Goal: Task Accomplishment & Management: Manage account settings

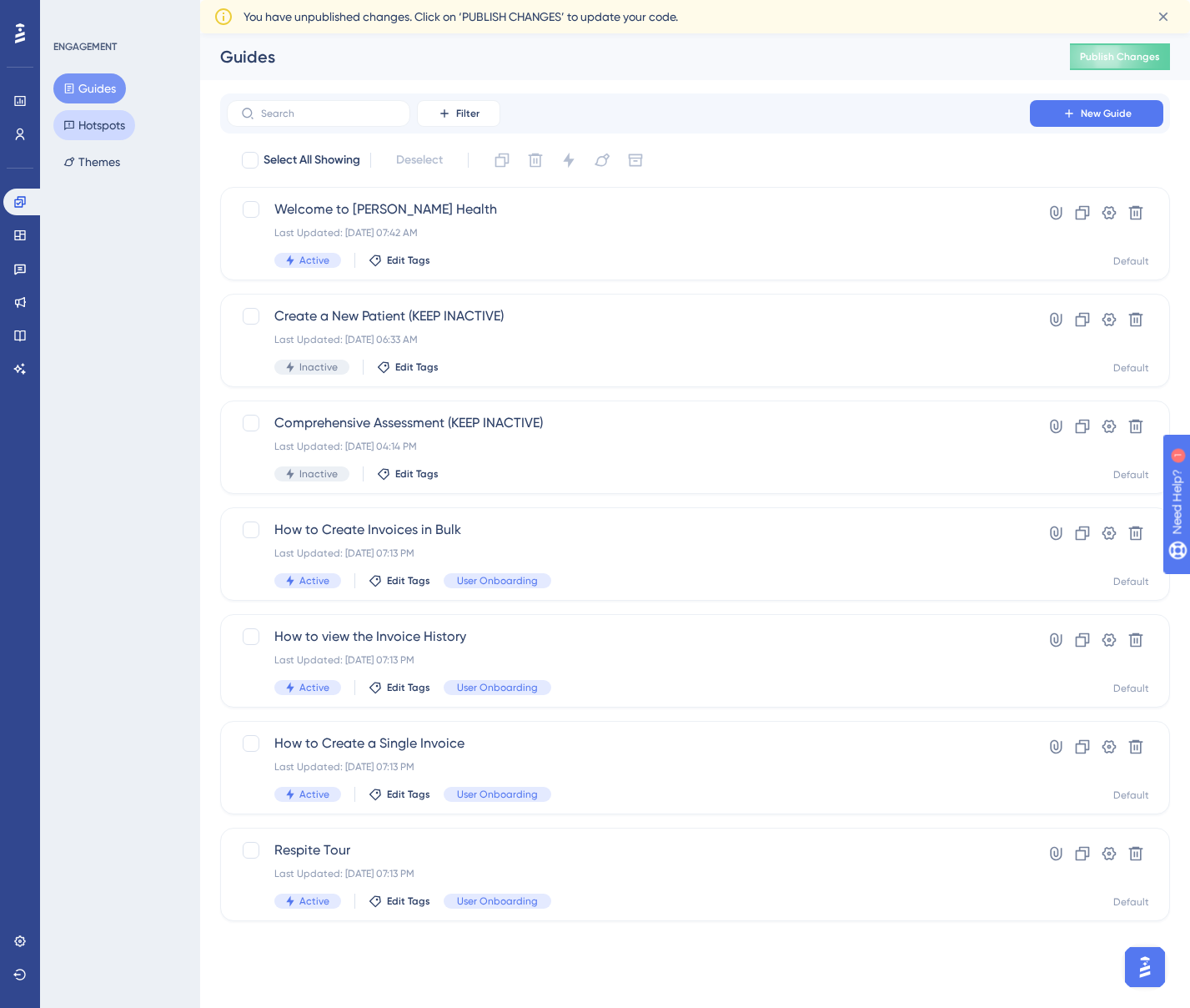
click at [104, 130] on button "Hotspots" at bounding box center [94, 125] width 82 height 30
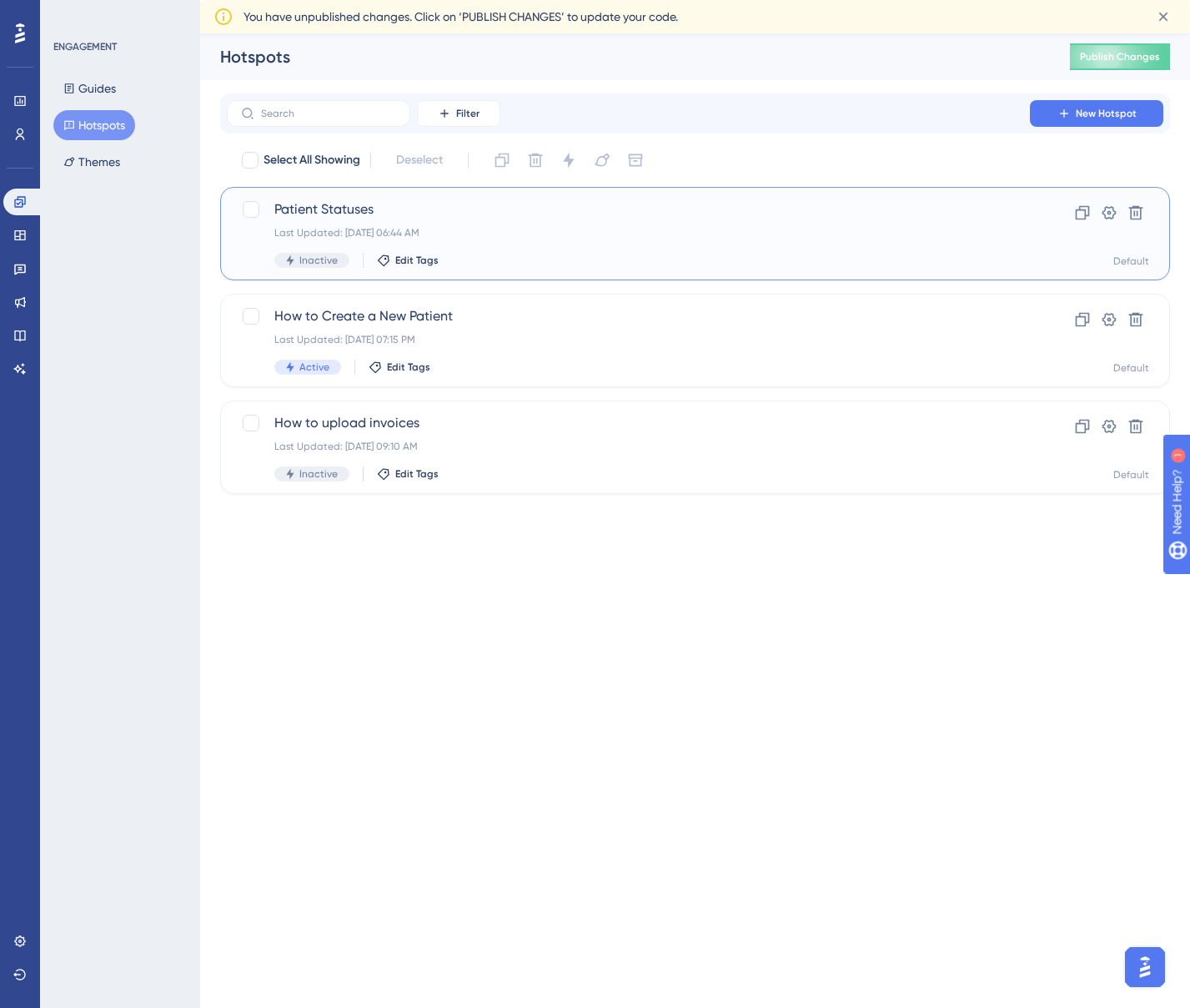
click at [826, 229] on div "Last Updated: [DATE] 06:44 AM" at bounding box center [628, 232] width 708 height 13
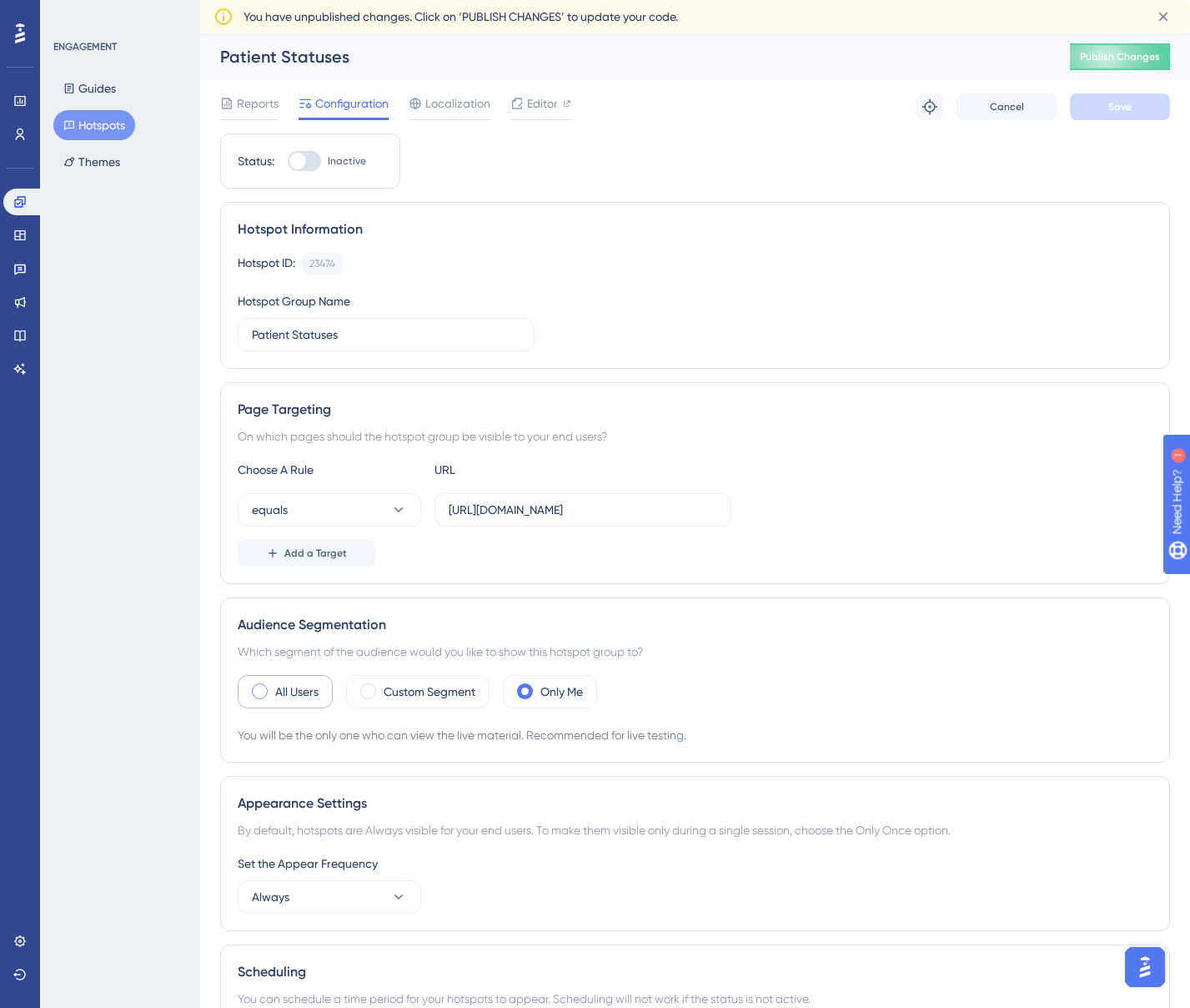
click at [262, 692] on span at bounding box center [260, 691] width 16 height 16
click at [273, 686] on input "radio" at bounding box center [273, 686] width 0 height 0
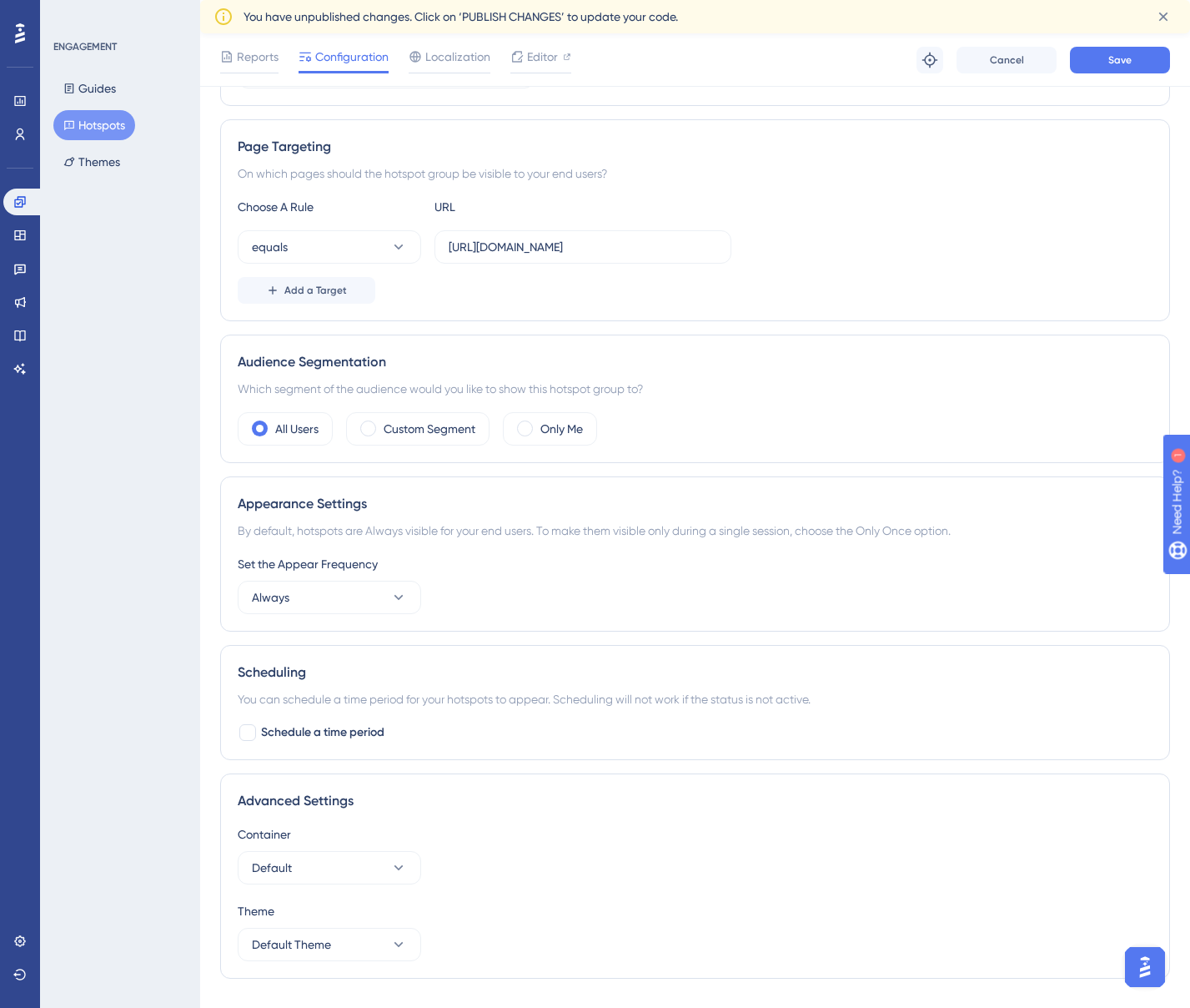
scroll to position [307, 0]
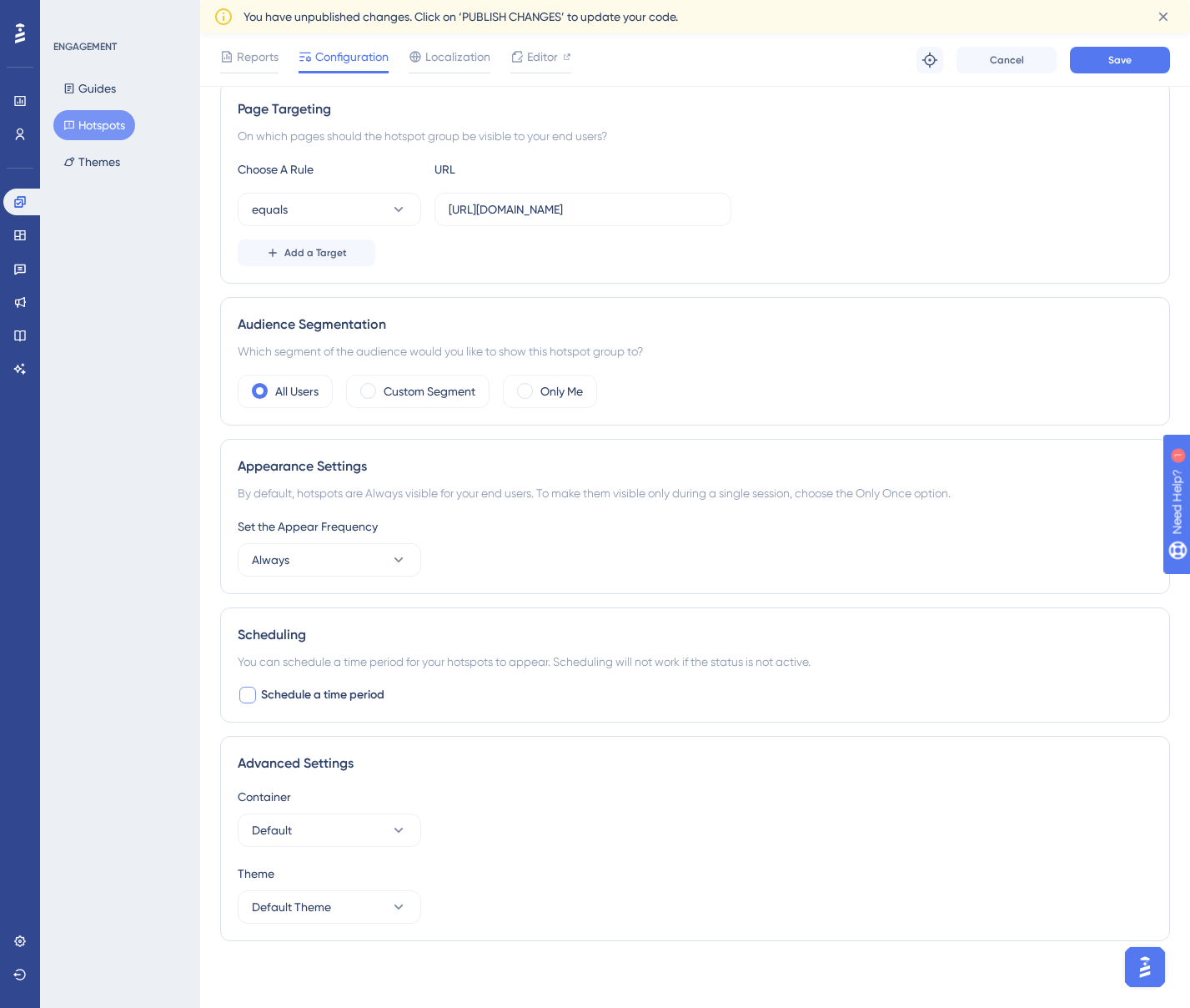
click at [248, 694] on div at bounding box center [247, 695] width 17 height 17
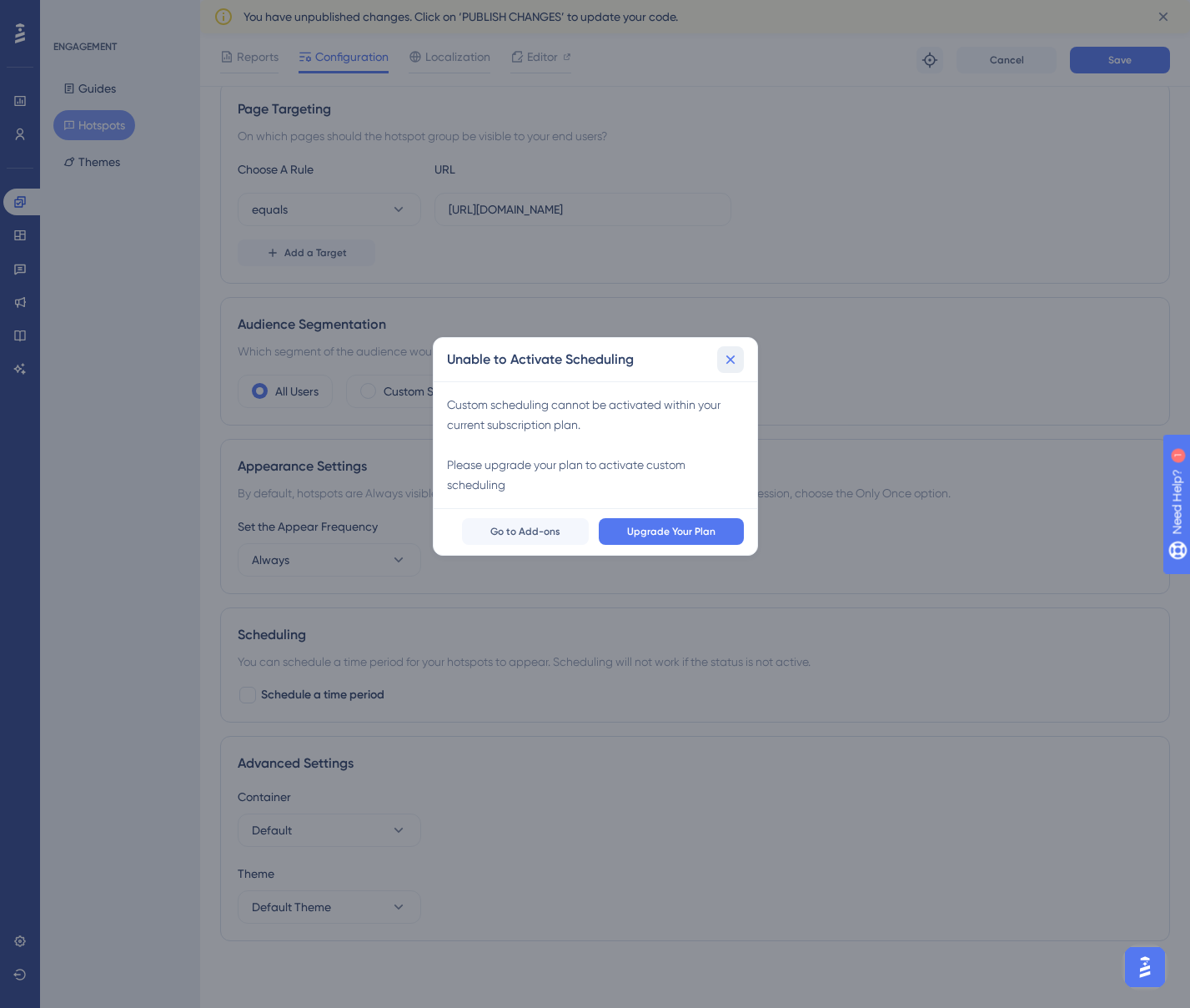
click at [724, 355] on icon at bounding box center [731, 359] width 17 height 17
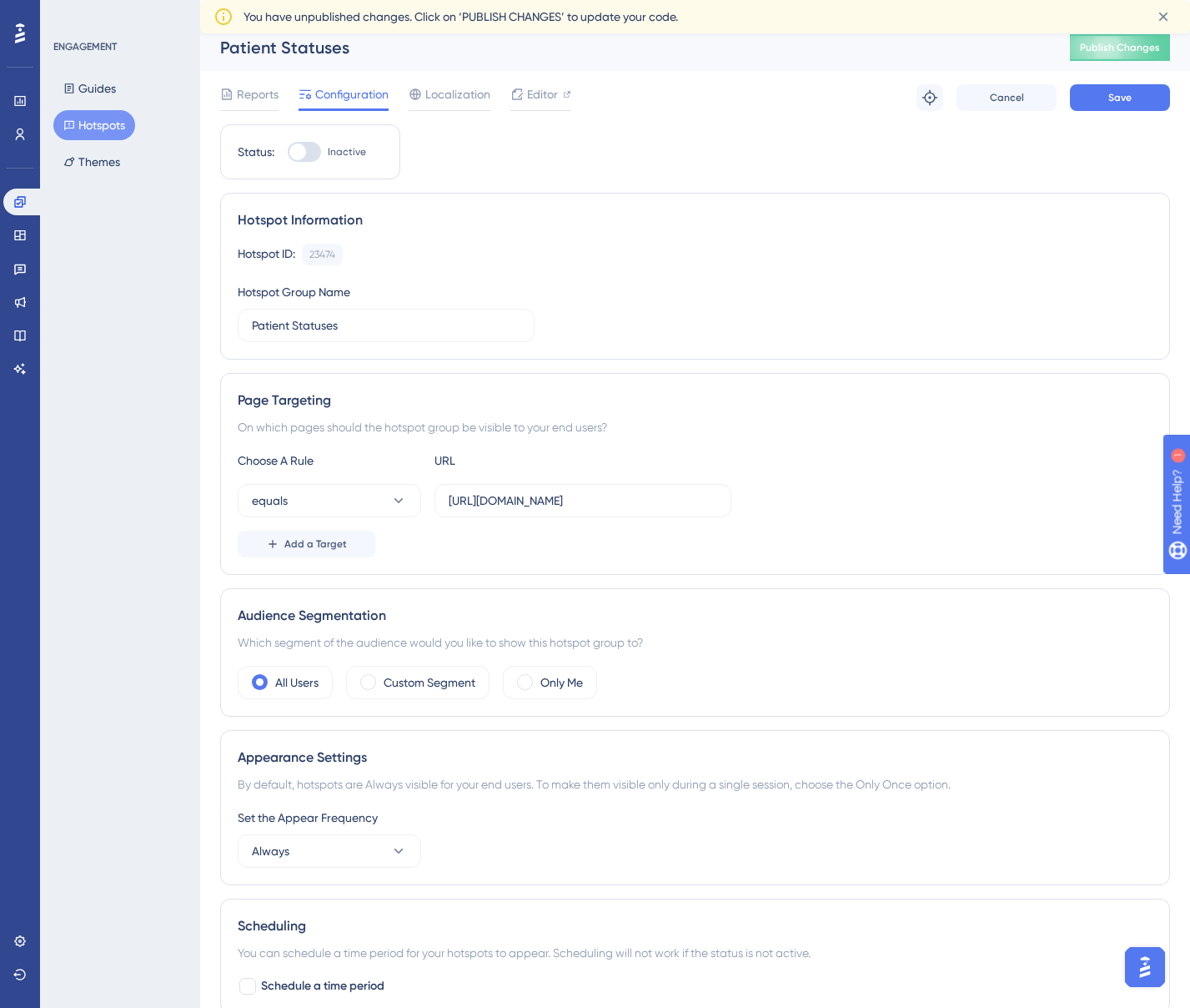
scroll to position [0, 0]
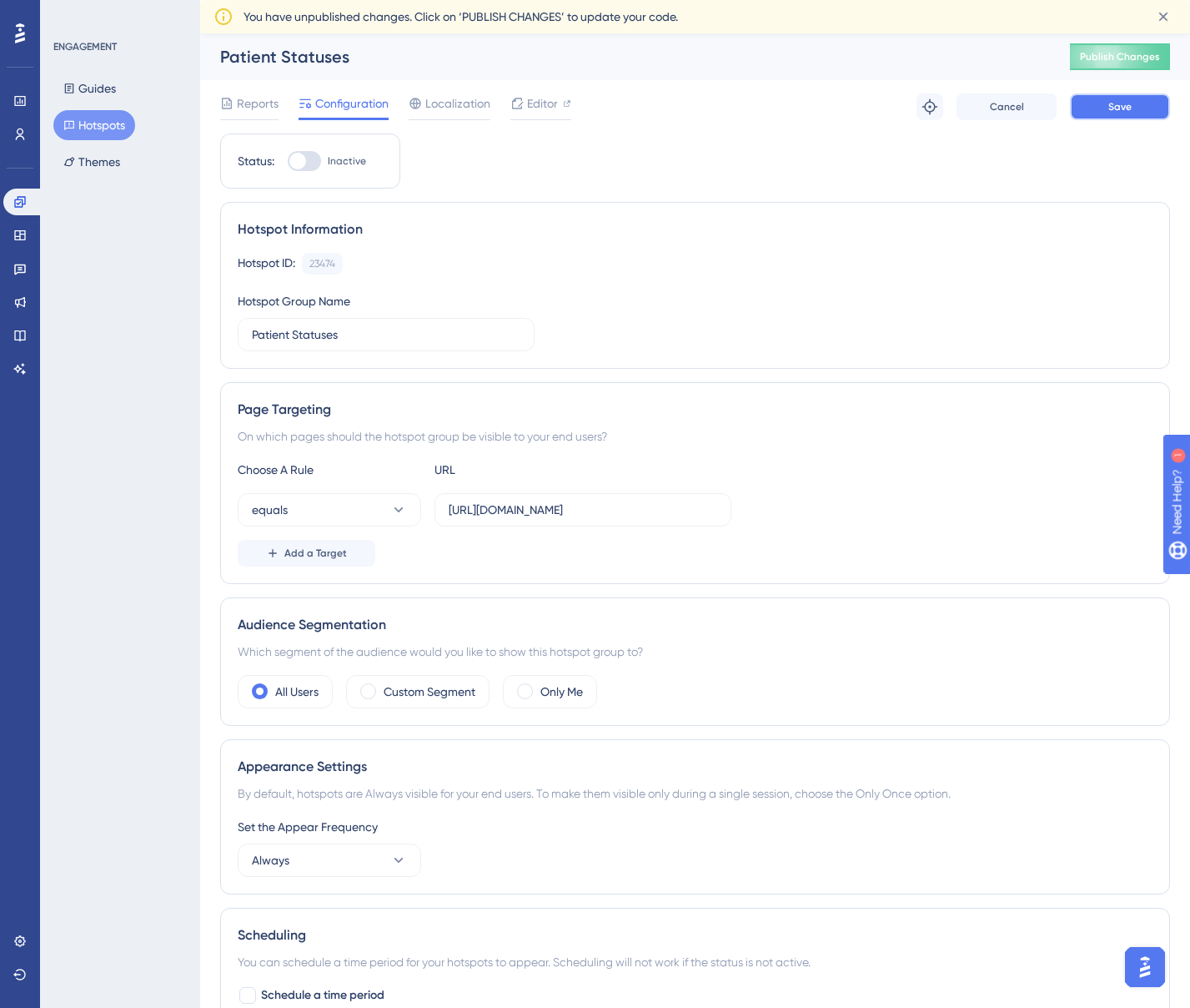
click at [1118, 116] on button "Save" at bounding box center [1120, 107] width 100 height 26
